Goal: Transaction & Acquisition: Purchase product/service

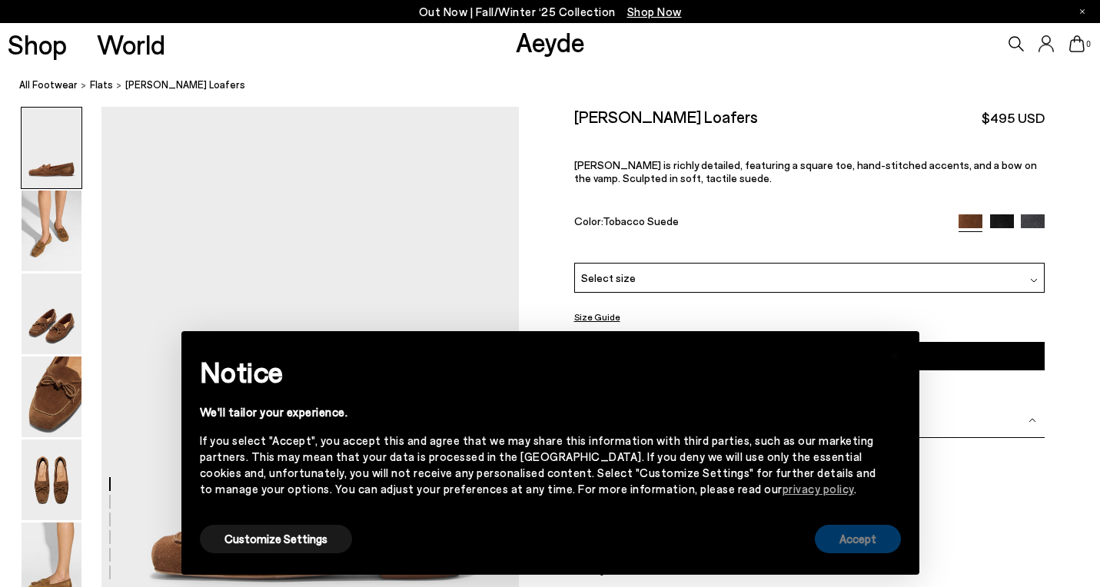
click at [838, 528] on div "Accept" at bounding box center [858, 539] width 86 height 35
click at [867, 539] on button "Accept" at bounding box center [858, 539] width 86 height 28
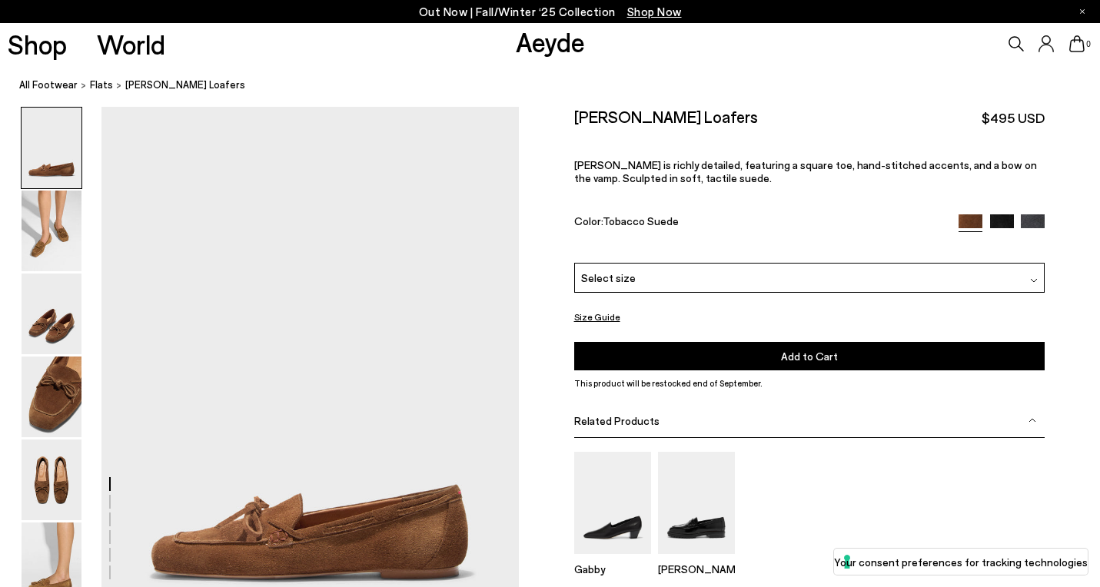
click at [851, 274] on div "Select size" at bounding box center [809, 278] width 471 height 30
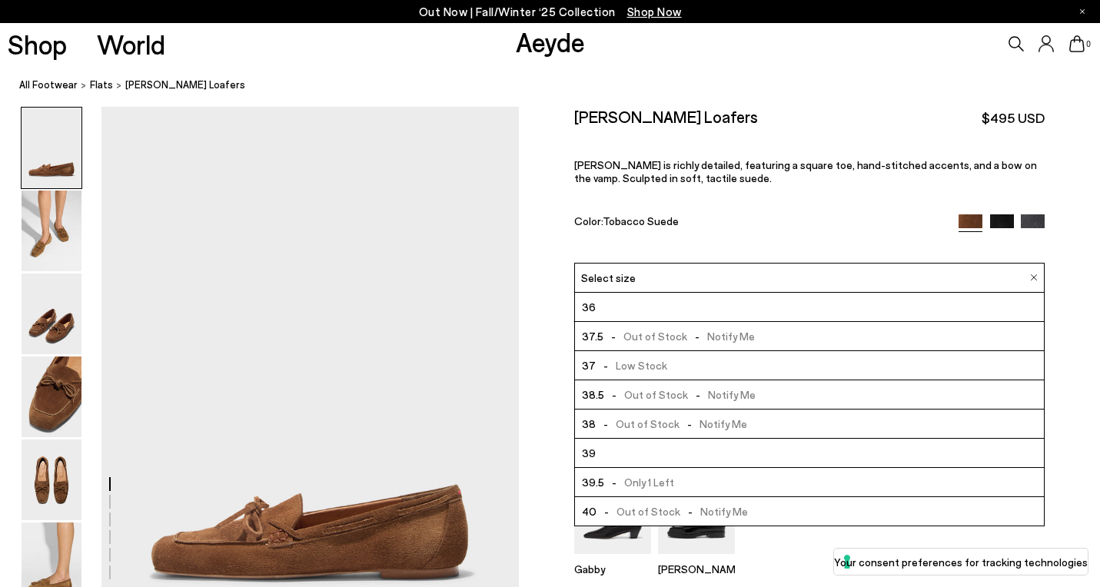
click at [752, 327] on li "37.5 - Out of Stock - Notify Me" at bounding box center [809, 336] width 469 height 29
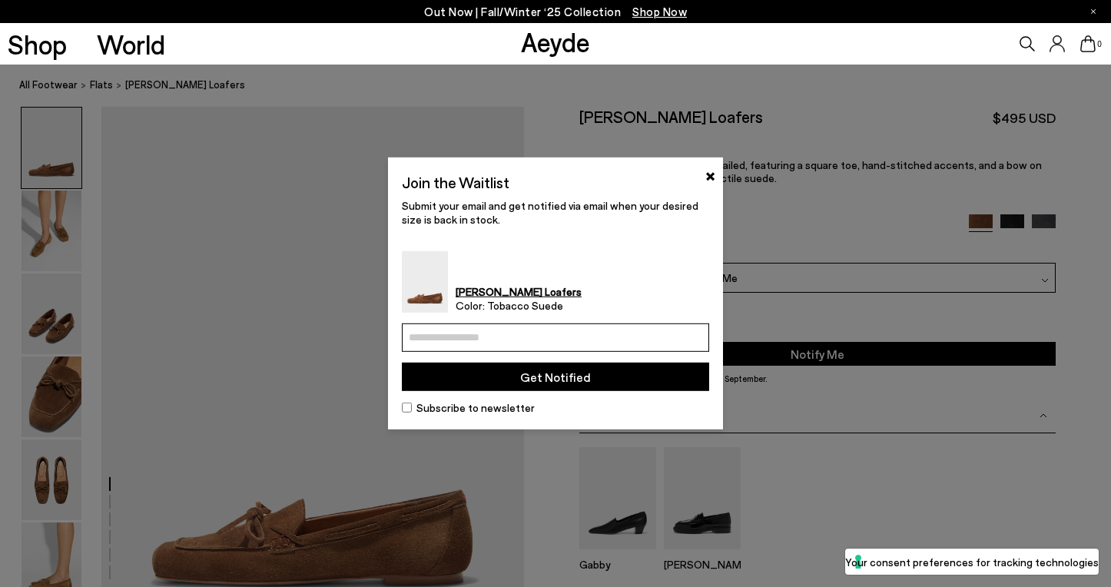
click at [535, 340] on input "email" at bounding box center [555, 337] width 307 height 28
type input "**********"
click at [641, 390] on button "Get Notified" at bounding box center [555, 377] width 307 height 28
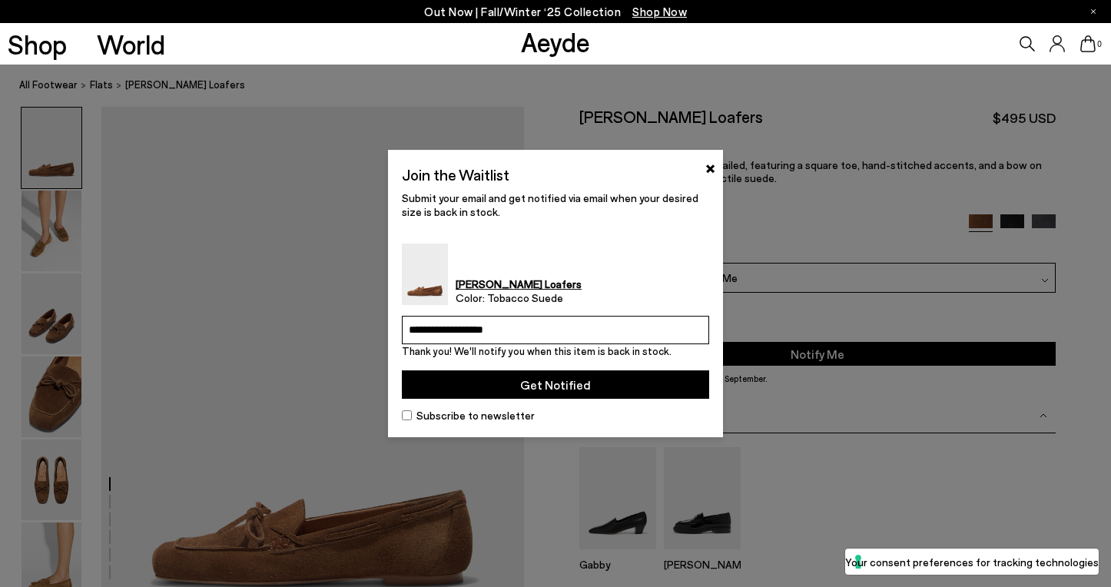
click at [642, 383] on button "Get Notified" at bounding box center [555, 384] width 307 height 28
click at [545, 336] on input "**********" at bounding box center [555, 330] width 307 height 28
click at [712, 164] on button "×" at bounding box center [710, 167] width 10 height 18
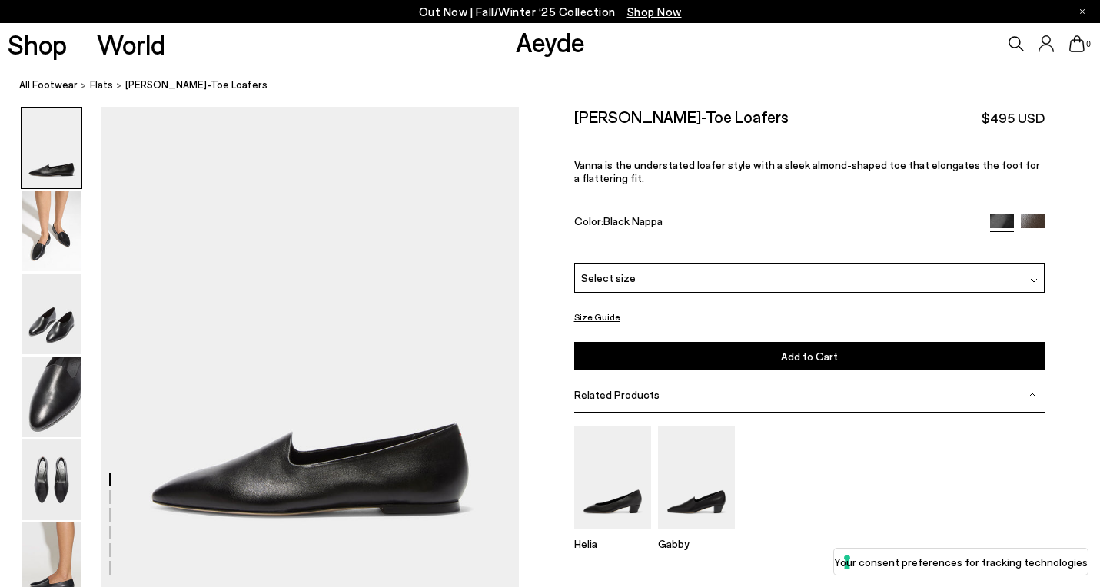
click at [685, 278] on div "Select size" at bounding box center [809, 278] width 471 height 30
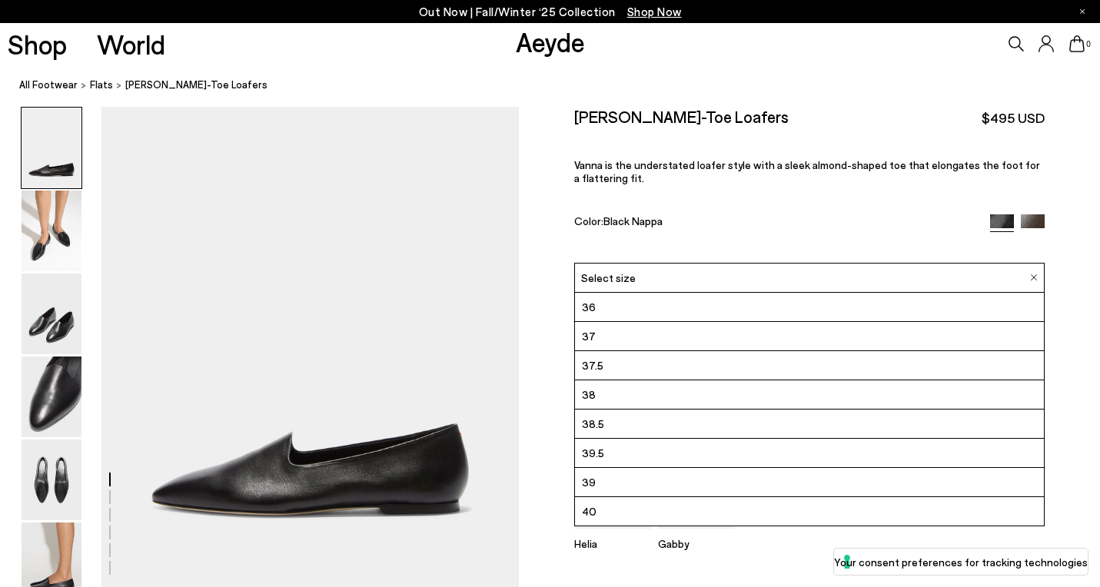
click at [708, 227] on div "Color: Black Nappa" at bounding box center [774, 223] width 400 height 18
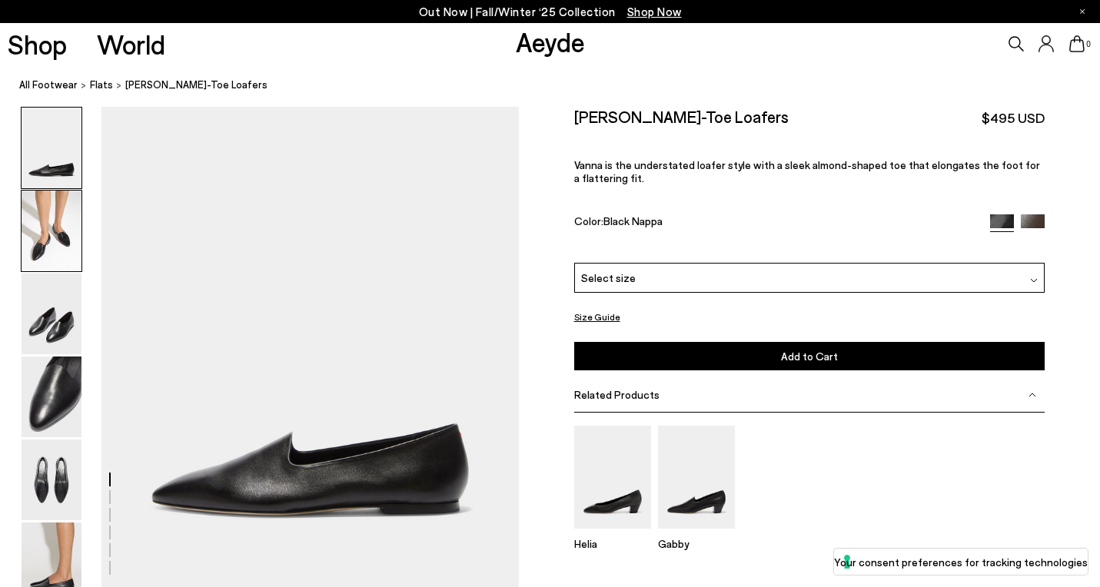
click at [53, 221] on img at bounding box center [52, 231] width 60 height 81
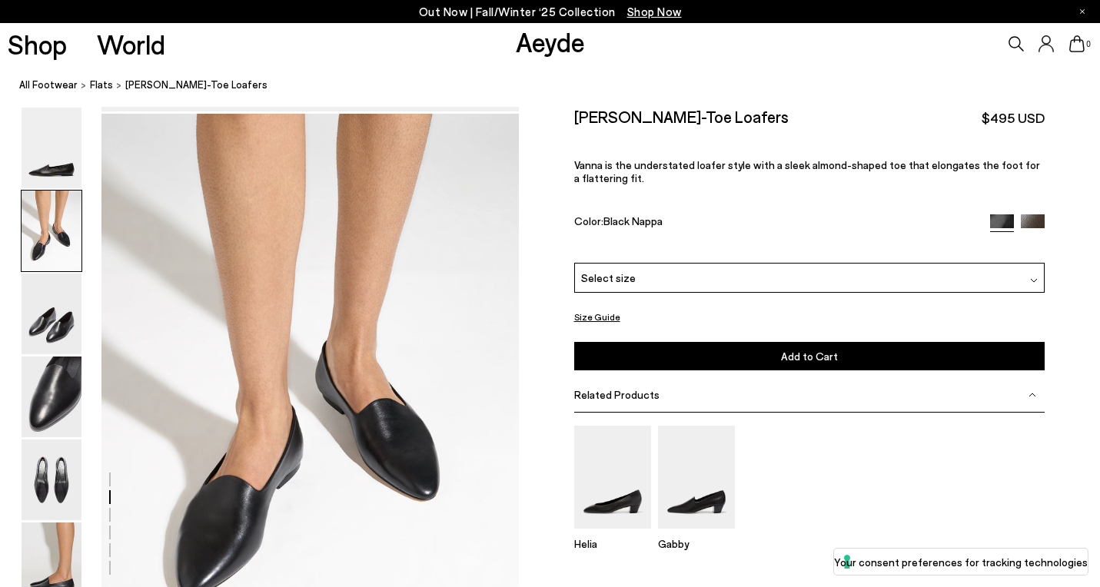
scroll to position [484, 0]
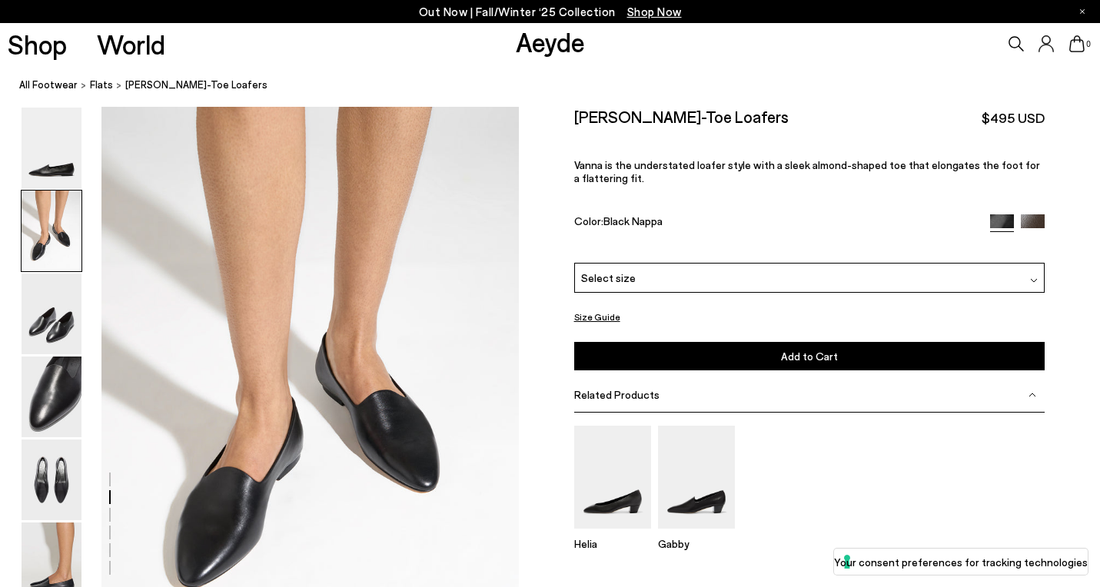
click at [703, 274] on div "Select size" at bounding box center [809, 277] width 471 height 30
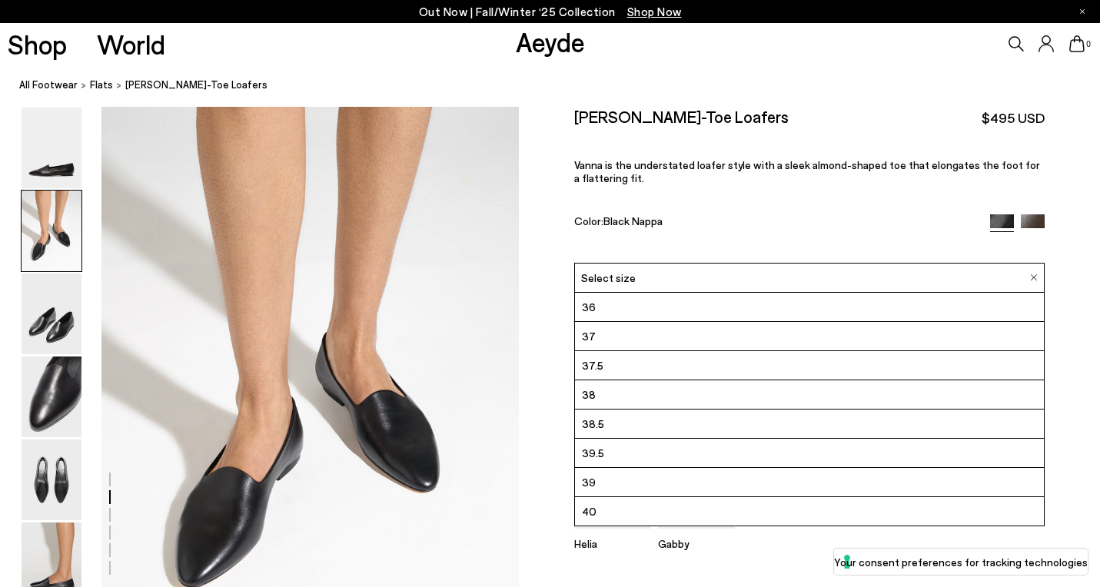
click at [630, 358] on li "37.5" at bounding box center [809, 364] width 469 height 29
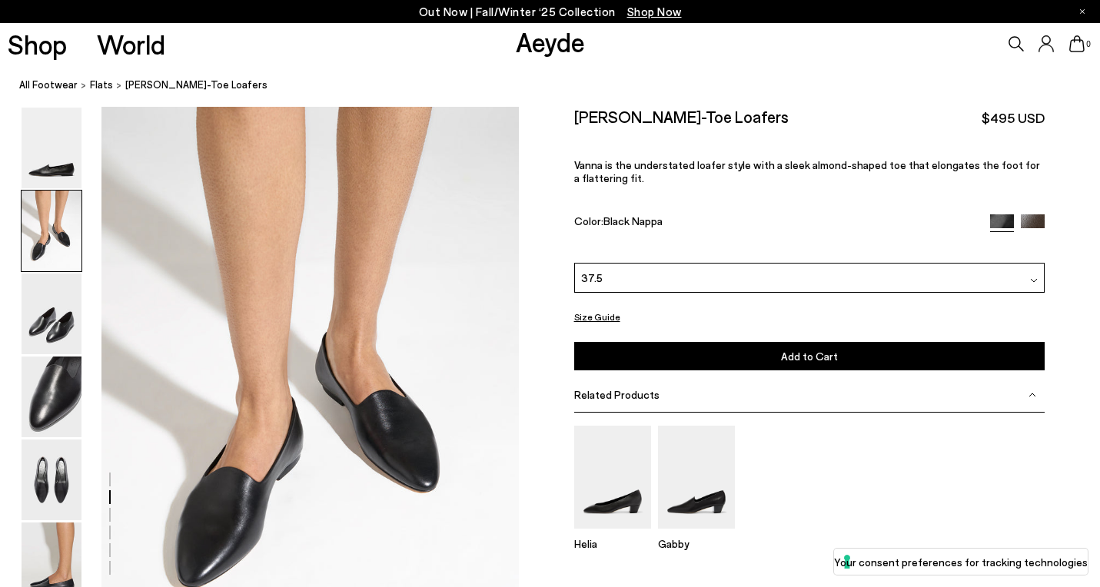
click at [649, 360] on button "Add to Cart Select a Size First" at bounding box center [809, 356] width 471 height 28
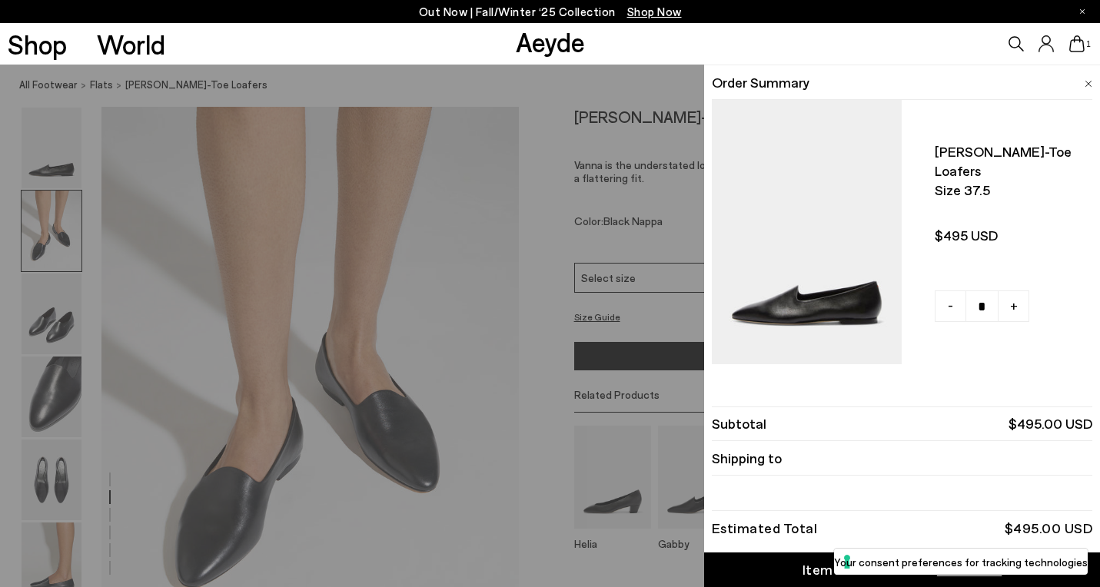
click at [576, 226] on div "Quick Add Color Size View Details Order Summary Vanna almond-toe loafers Size 3…" at bounding box center [550, 326] width 1100 height 523
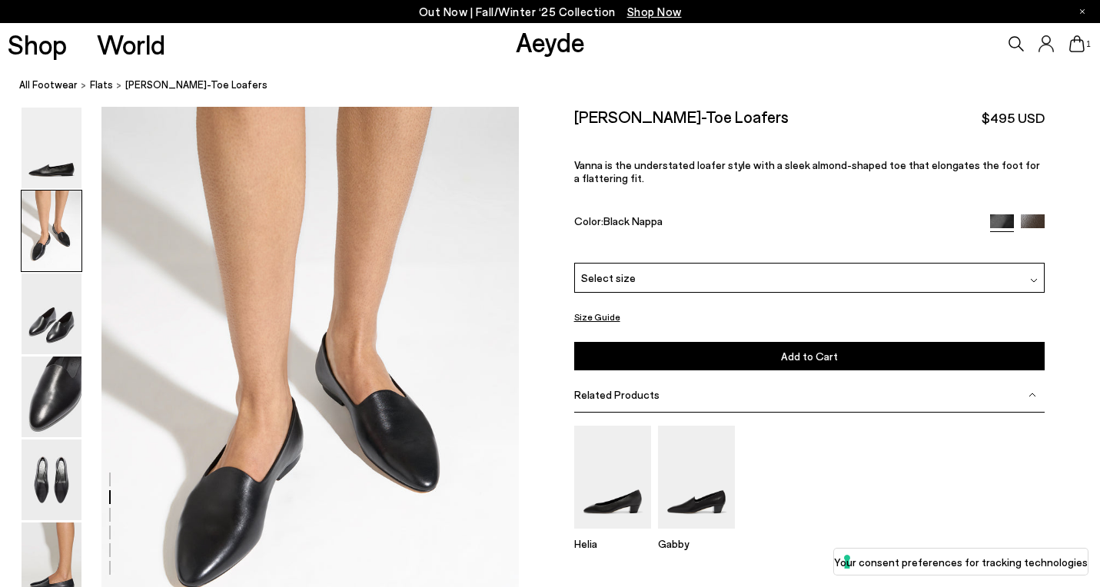
click at [665, 270] on div "Select size" at bounding box center [809, 277] width 471 height 30
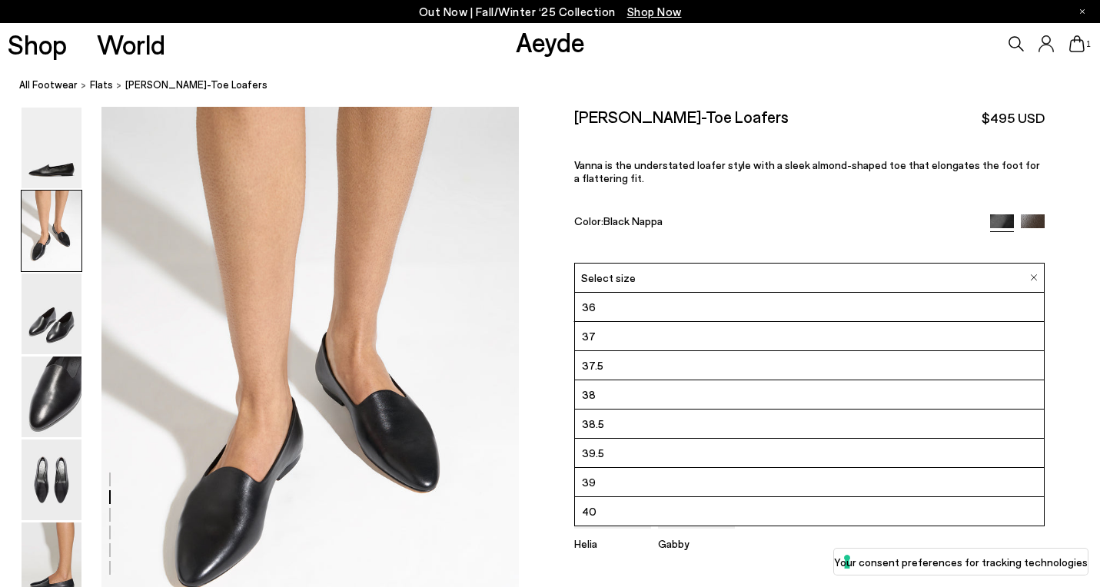
click at [601, 396] on li "38" at bounding box center [809, 394] width 469 height 29
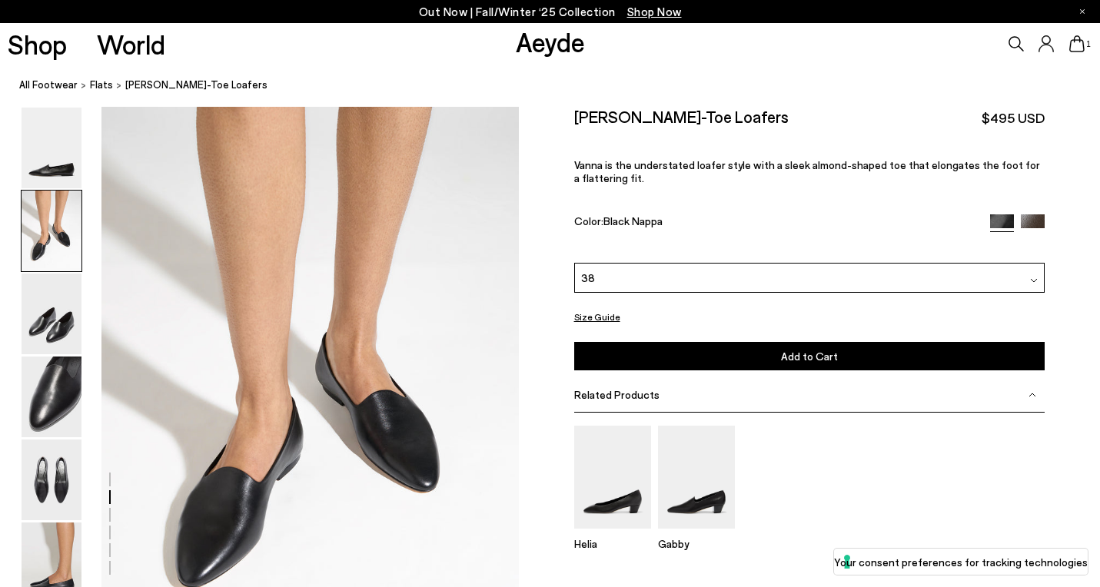
click at [659, 353] on button "Add to Cart Select a Size First" at bounding box center [809, 356] width 471 height 28
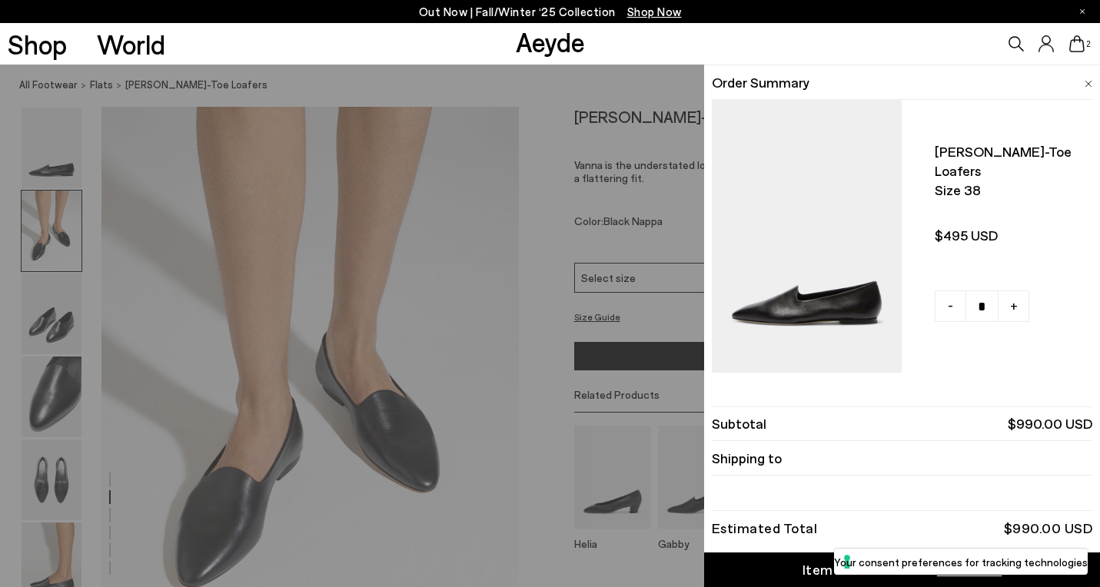
click at [1087, 78] on span at bounding box center [1088, 81] width 8 height 20
